Goal: Task Accomplishment & Management: Complete application form

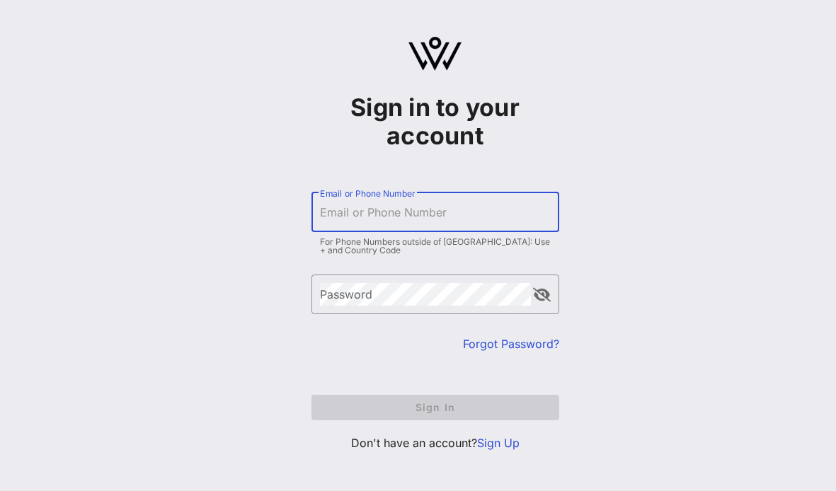
click at [406, 201] on div "Email or Phone Number" at bounding box center [435, 213] width 231 height 40
type input "[PERSON_NAME][EMAIL_ADDRESS][PERSON_NAME][DOMAIN_NAME]"
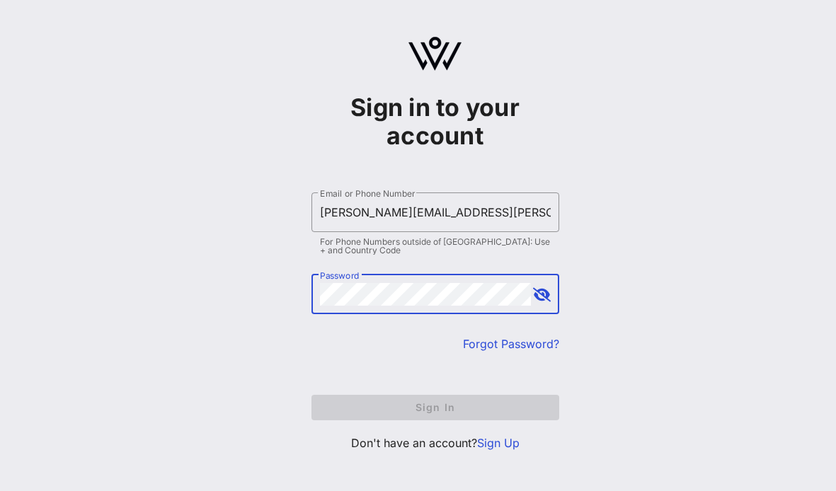
click at [542, 297] on button "append icon" at bounding box center [542, 295] width 18 height 14
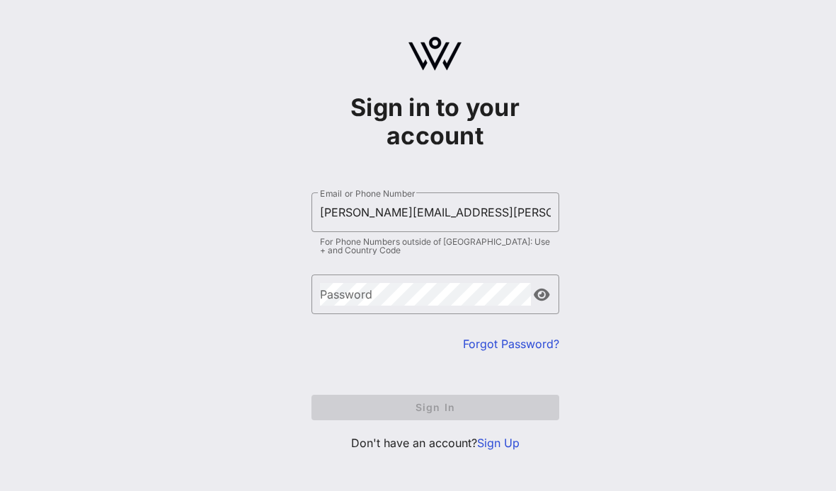
click at [502, 445] on link "Sign Up" at bounding box center [498, 443] width 42 height 14
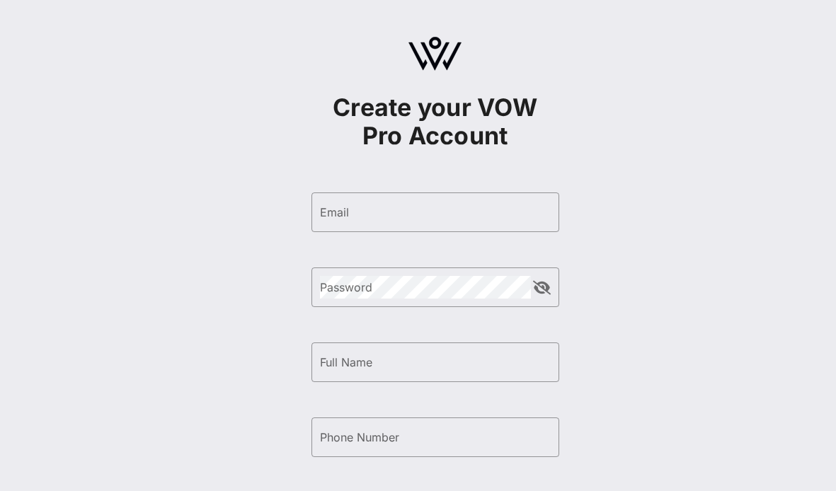
click at [398, 234] on div "​ Email" at bounding box center [436, 223] width 248 height 61
click at [393, 210] on input "Email" at bounding box center [435, 212] width 231 height 23
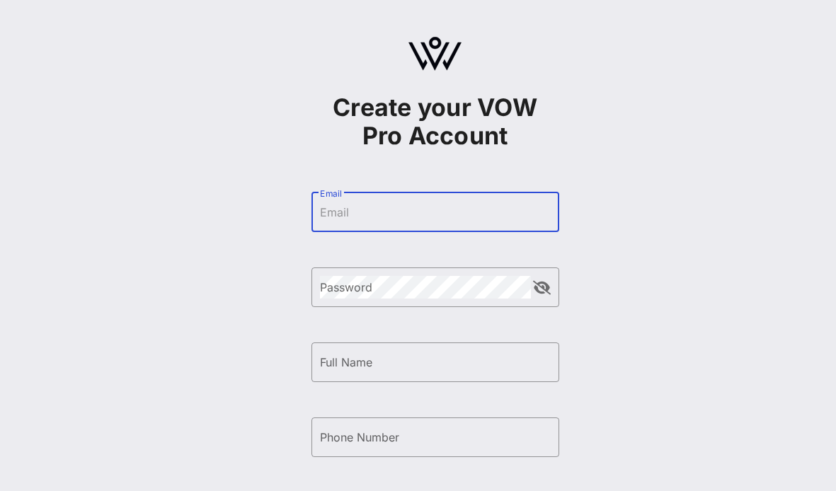
type input "[PERSON_NAME][EMAIL_ADDRESS][PERSON_NAME][DOMAIN_NAME]"
type input "[PERSON_NAME]"
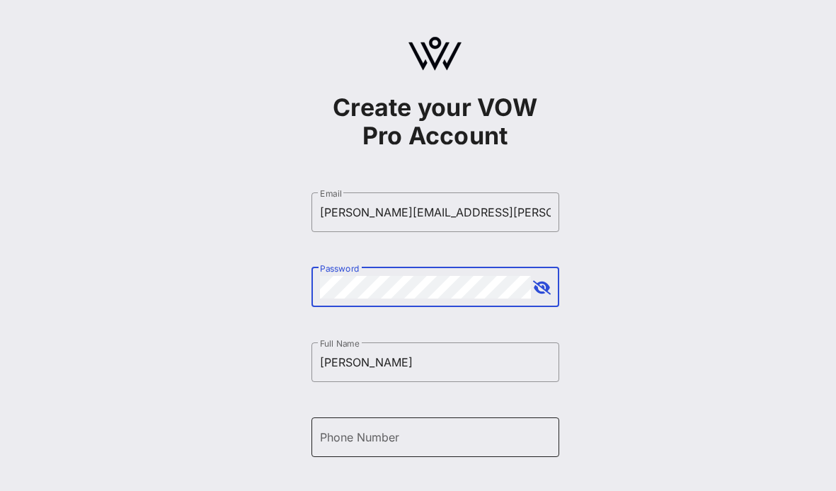
click at [411, 431] on input "Phone Number" at bounding box center [435, 437] width 231 height 23
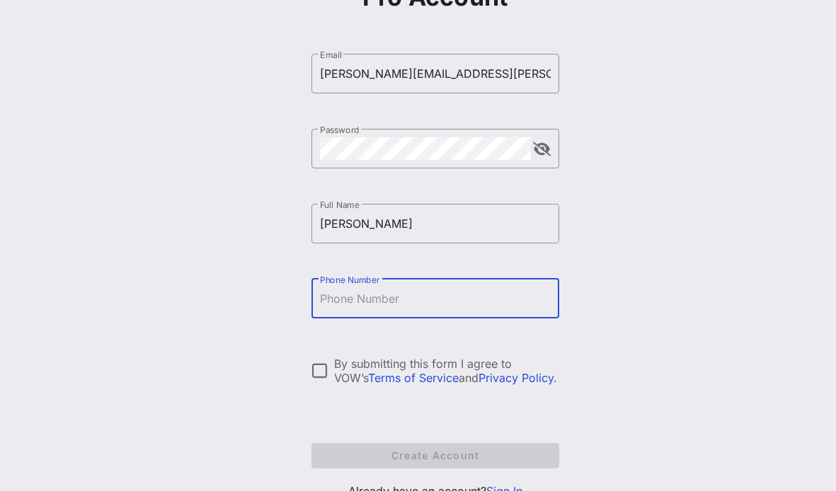
scroll to position [140, 0]
click at [371, 302] on input "Phone Number" at bounding box center [435, 297] width 231 height 23
type input "[PHONE_NUMBER]"
click at [326, 378] on div at bounding box center [320, 370] width 24 height 24
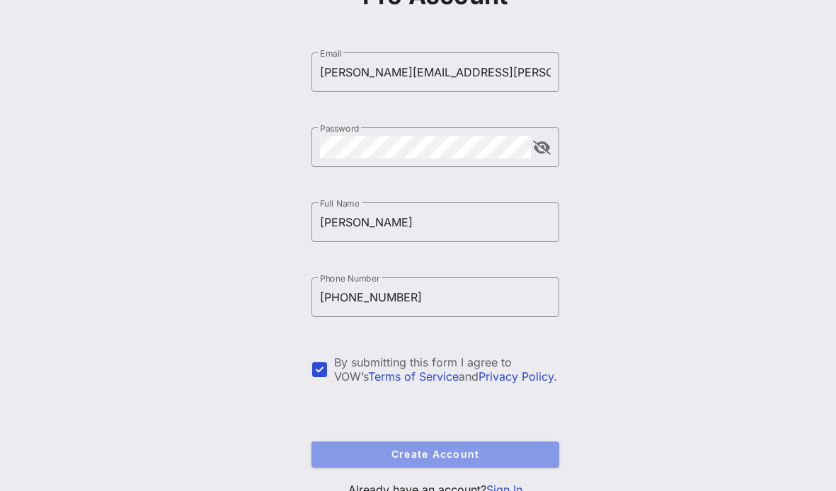
click at [352, 453] on span "Create Account" at bounding box center [435, 454] width 225 height 12
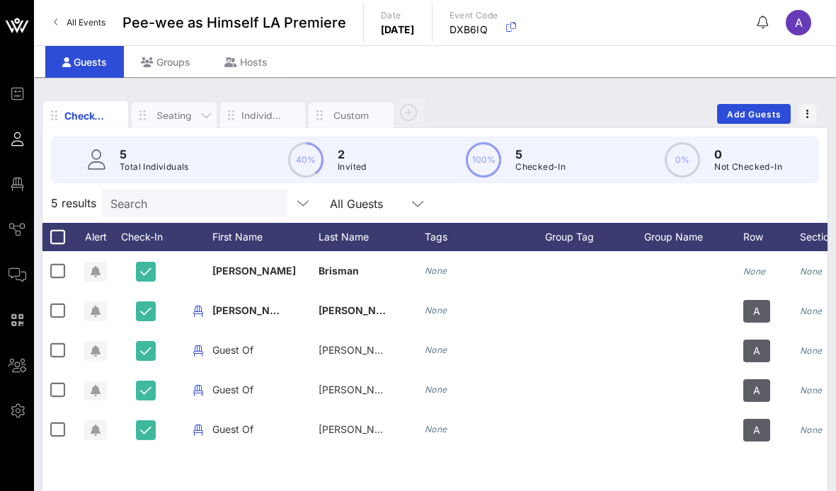
click at [169, 120] on div "Seating" at bounding box center [174, 115] width 42 height 13
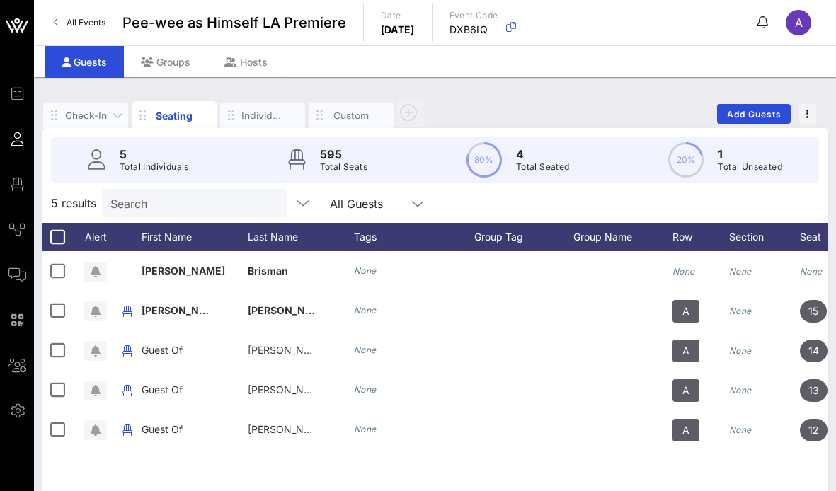
click at [104, 123] on div "Check-In" at bounding box center [85, 115] width 85 height 25
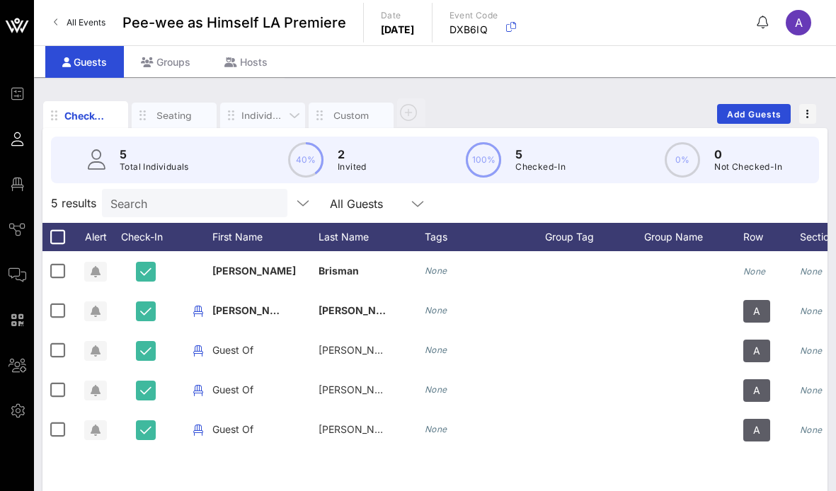
click at [257, 115] on div "Individuals" at bounding box center [262, 115] width 42 height 13
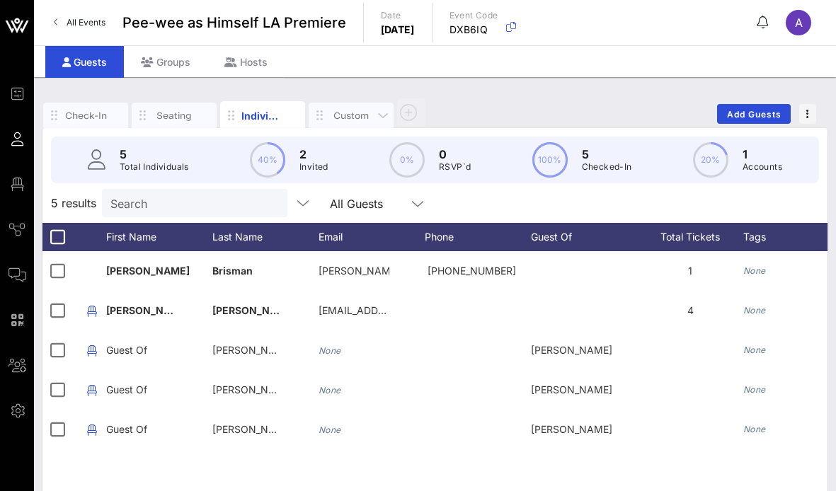
click at [342, 120] on div "Custom" at bounding box center [351, 115] width 42 height 13
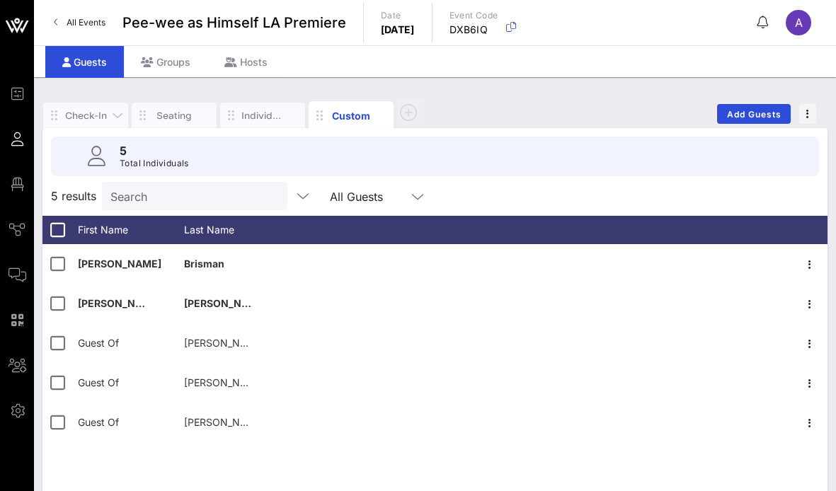
click at [92, 121] on div "Check-In" at bounding box center [85, 115] width 42 height 13
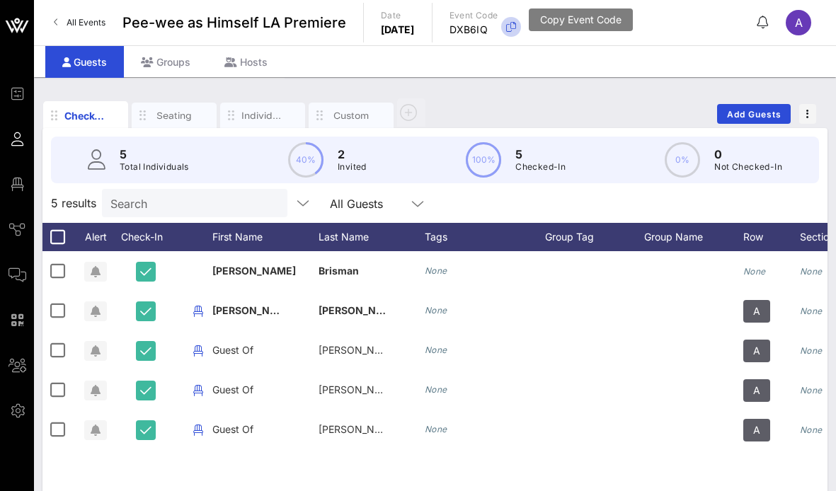
click at [520, 21] on icon "button" at bounding box center [511, 26] width 17 height 17
click at [251, 18] on span "Pee-wee as Himself LA Premiere" at bounding box center [235, 22] width 224 height 21
click at [81, 21] on span "All Events" at bounding box center [86, 22] width 39 height 11
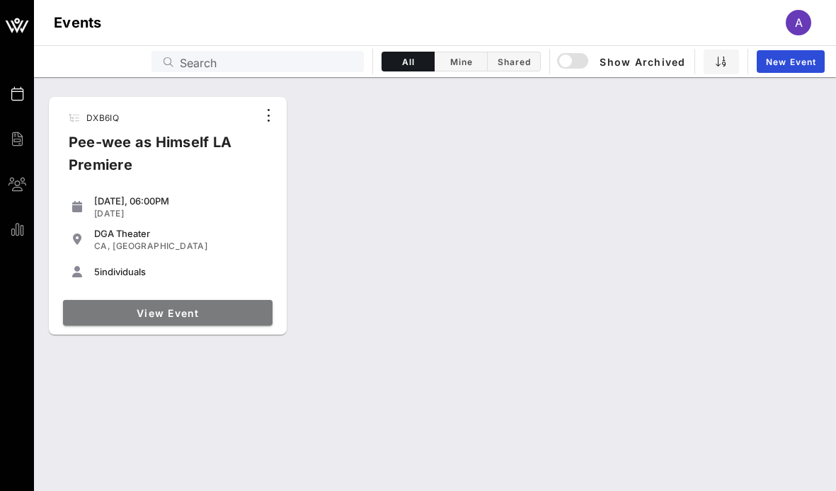
click at [164, 317] on span "View Event" at bounding box center [168, 313] width 198 height 12
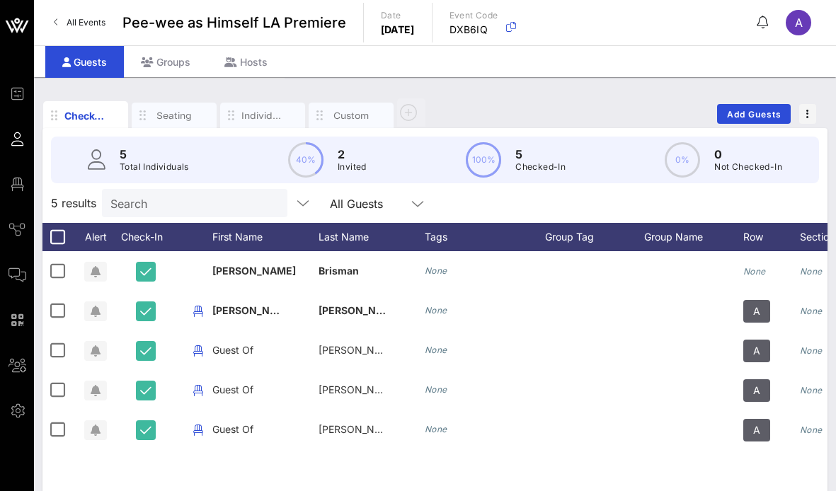
click at [368, 167] on div "5 Total Individuals 40% 2 Invited 100% 5 Checked-In 0% 0 Not Checked-In" at bounding box center [435, 160] width 768 height 47
click at [534, 162] on p "Checked-In" at bounding box center [541, 167] width 50 height 14
